Goal: Task Accomplishment & Management: Use online tool/utility

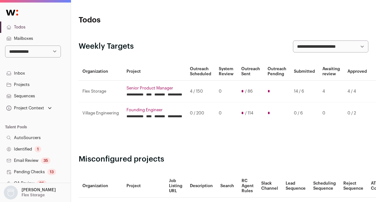
click at [153, 86] on link "Senior Product Manager" at bounding box center [154, 88] width 56 height 5
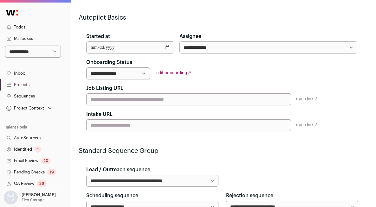
scroll to position [96, 0]
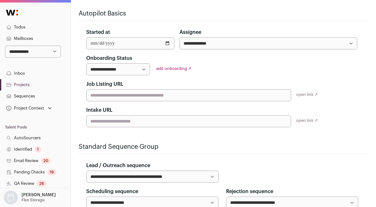
click at [308, 96] on div "open link ↗" at bounding box center [328, 94] width 65 height 5
click at [308, 71] on div "**********" at bounding box center [223, 90] width 289 height 73
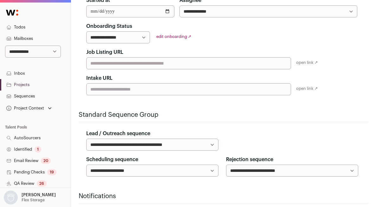
scroll to position [0, 0]
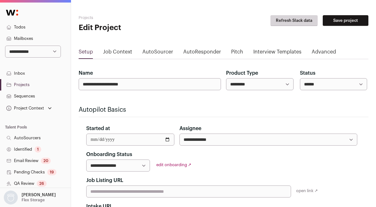
click at [213, 18] on aside "Refresh Slack data Save project" at bounding box center [271, 24] width 193 height 18
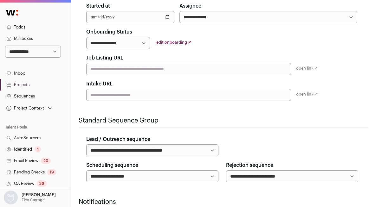
scroll to position [155, 0]
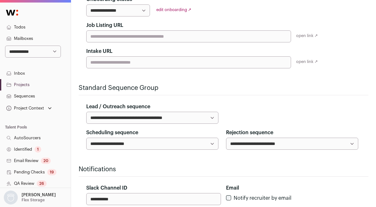
click at [24, 25] on link "Todos" at bounding box center [35, 27] width 71 height 11
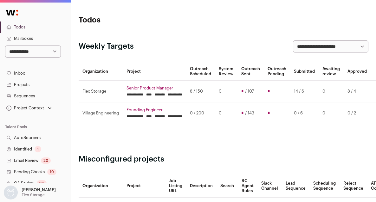
click at [165, 95] on input "********" at bounding box center [159, 94] width 11 height 5
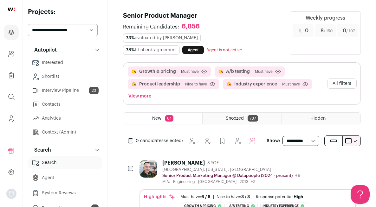
click at [347, 79] on button "All filters" at bounding box center [341, 84] width 29 height 10
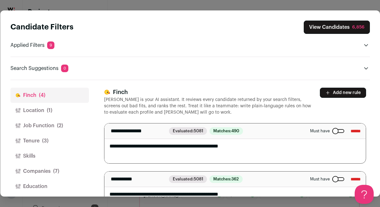
click at [30, 110] on button "Location (1)" at bounding box center [49, 110] width 79 height 15
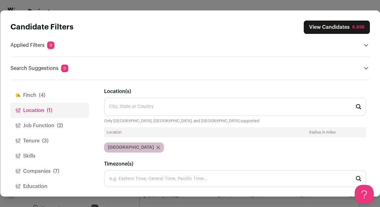
scroll to position [8, 0]
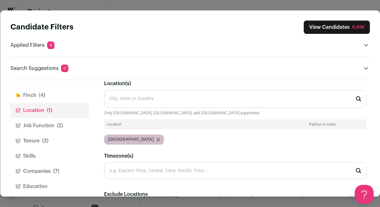
click at [156, 140] on icon "Close modal via background" at bounding box center [158, 140] width 4 height 4
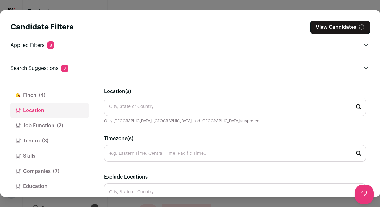
click at [144, 101] on input "Location(s)" at bounding box center [235, 107] width 262 height 18
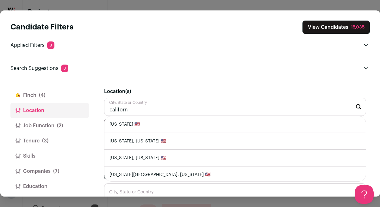
click at [154, 122] on li "[US_STATE] 🇺🇸" at bounding box center [236, 124] width 262 height 17
type input "[US_STATE] 🇺🇸"
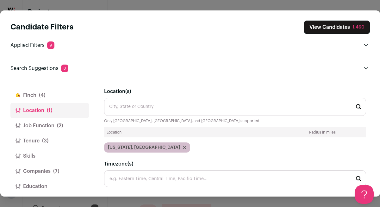
click at [217, 70] on header "Search Suggestions 0" at bounding box center [190, 69] width 360 height 8
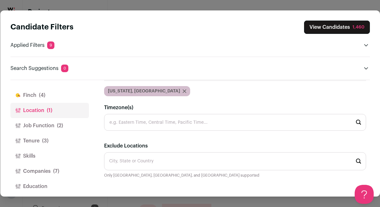
click at [342, 29] on button "View Candidates 1,460" at bounding box center [337, 27] width 66 height 13
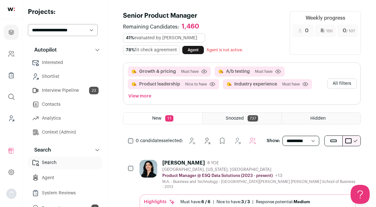
scroll to position [0, 0]
